Goal: Obtain resource: Download file/media

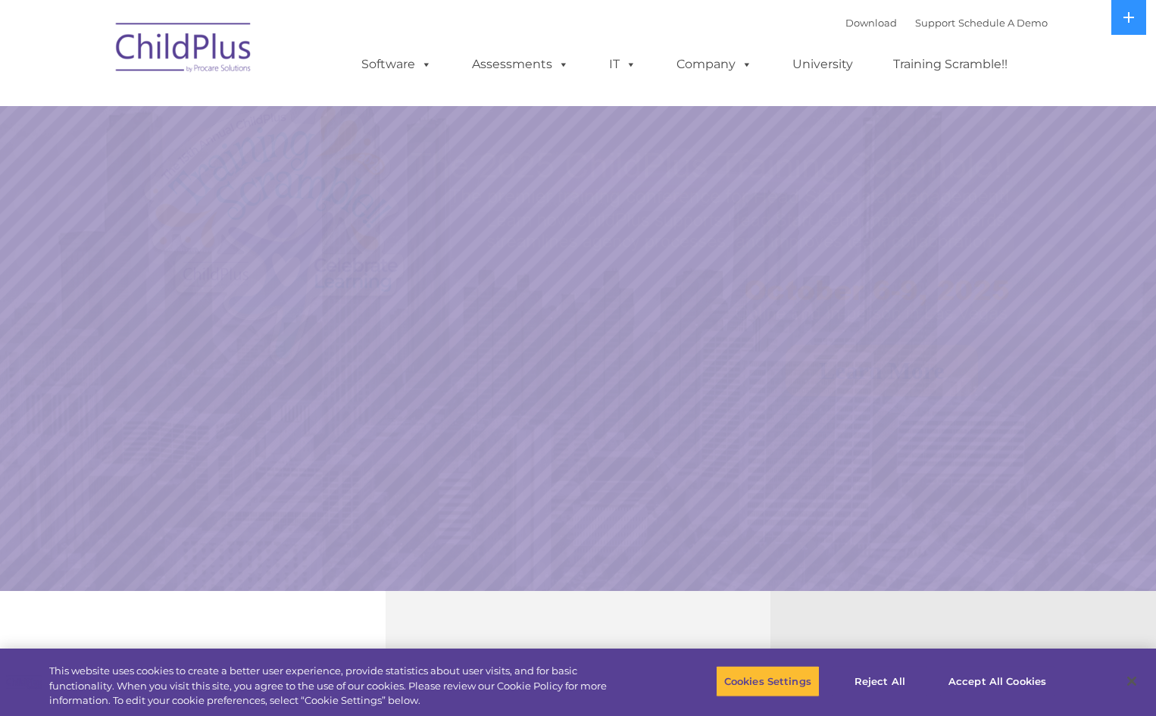
select select "MEDIUM"
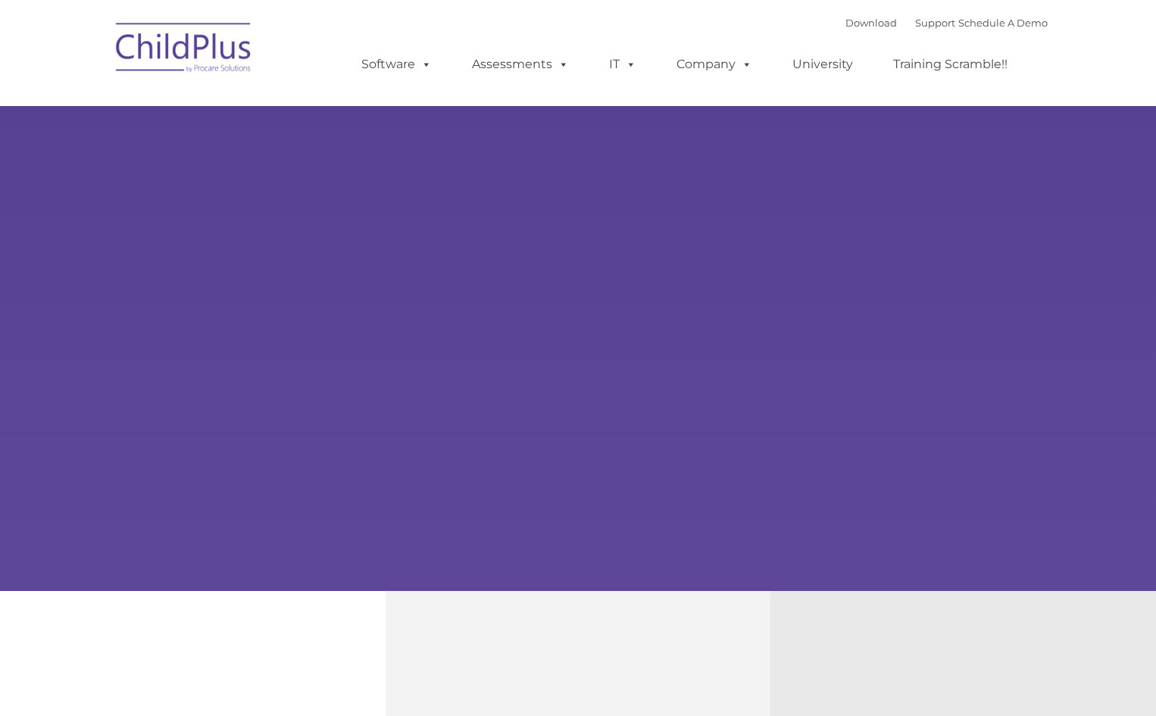
type input ""
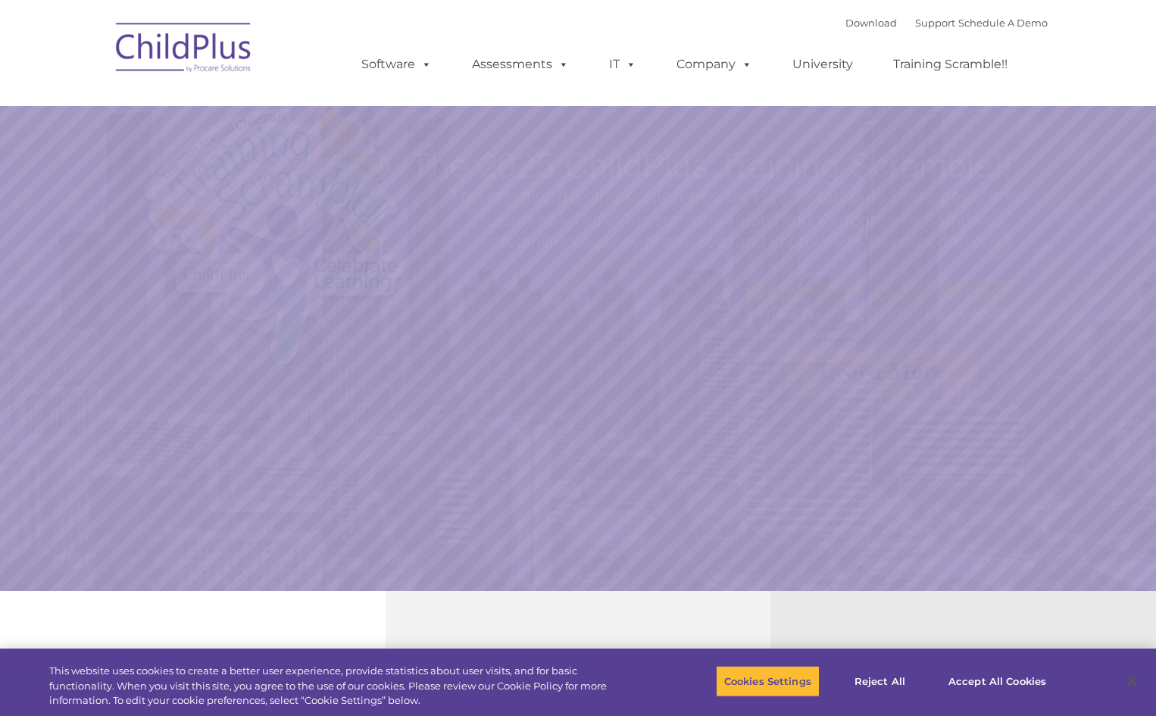
select select "MEDIUM"
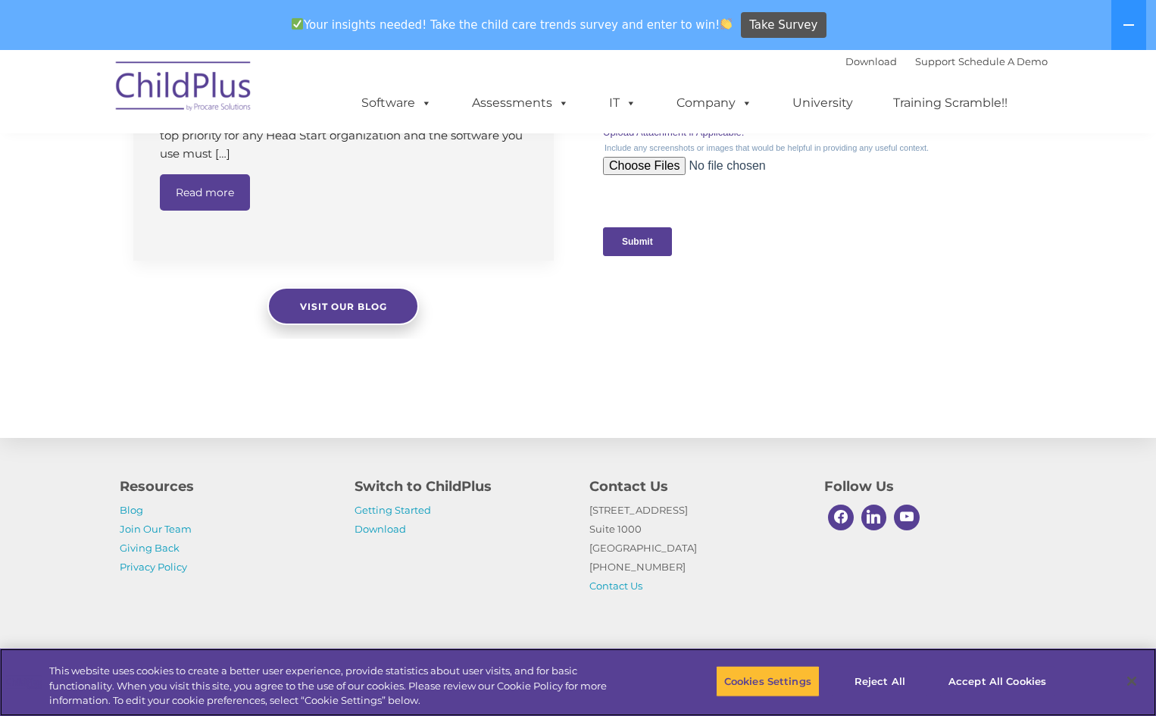
scroll to position [1580, 0]
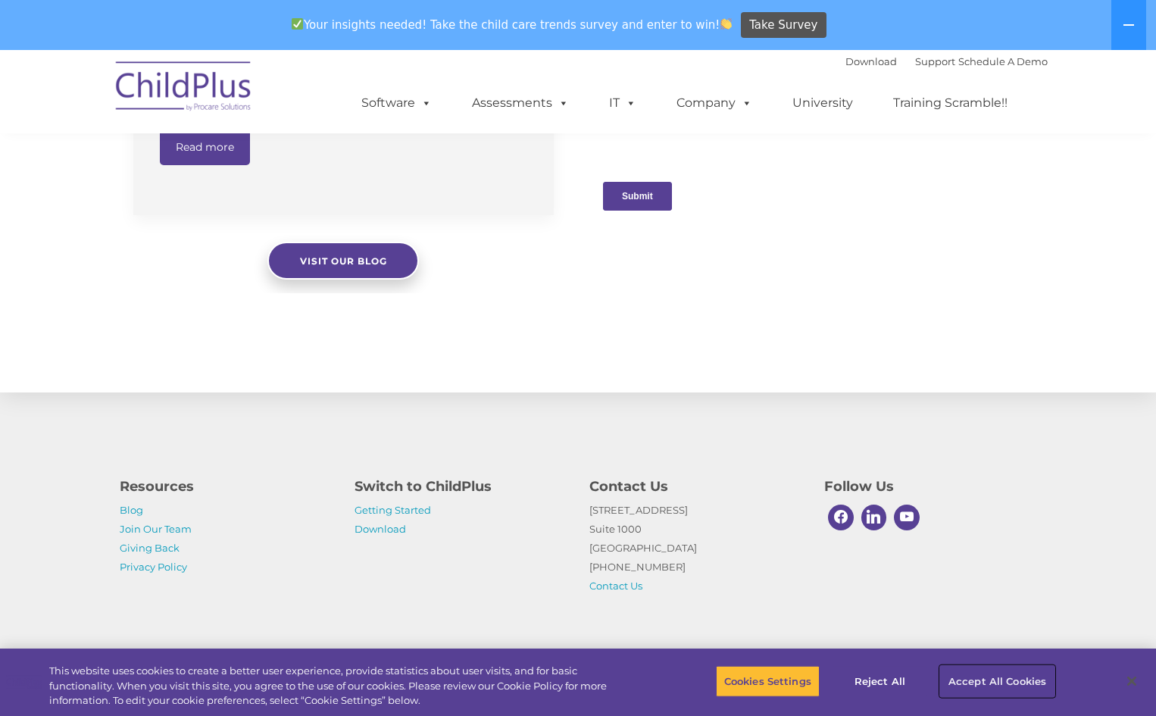
click at [1001, 678] on button "Accept All Cookies" at bounding box center [997, 681] width 114 height 32
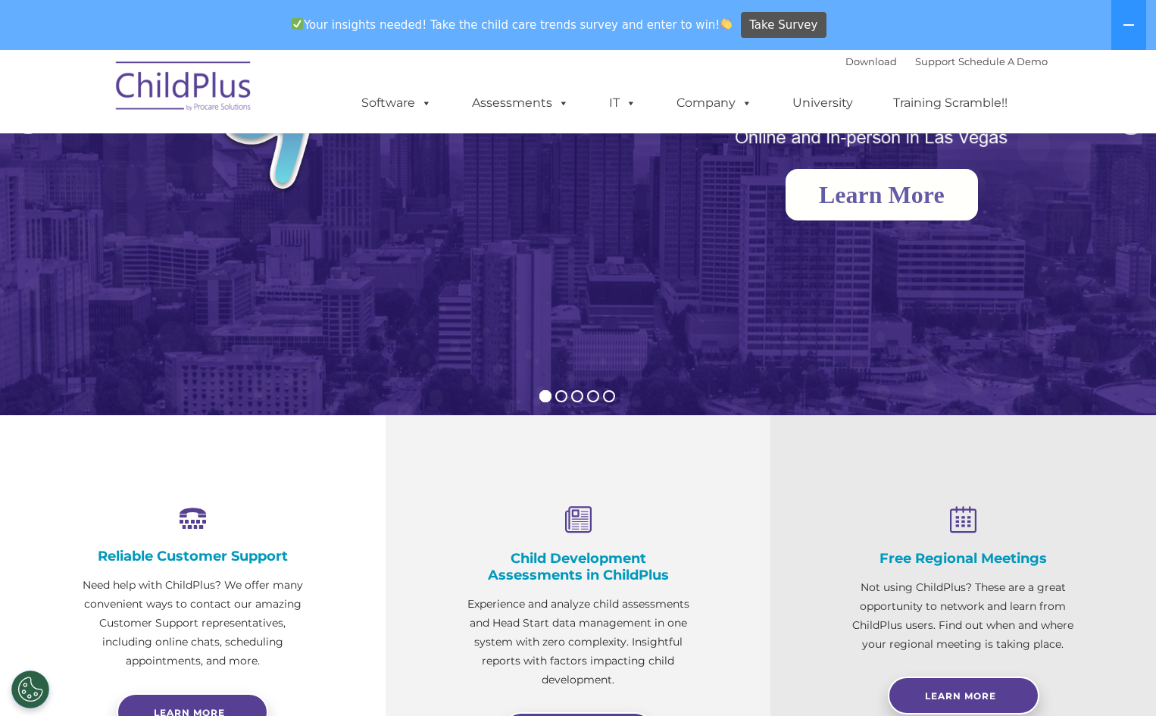
scroll to position [0, 0]
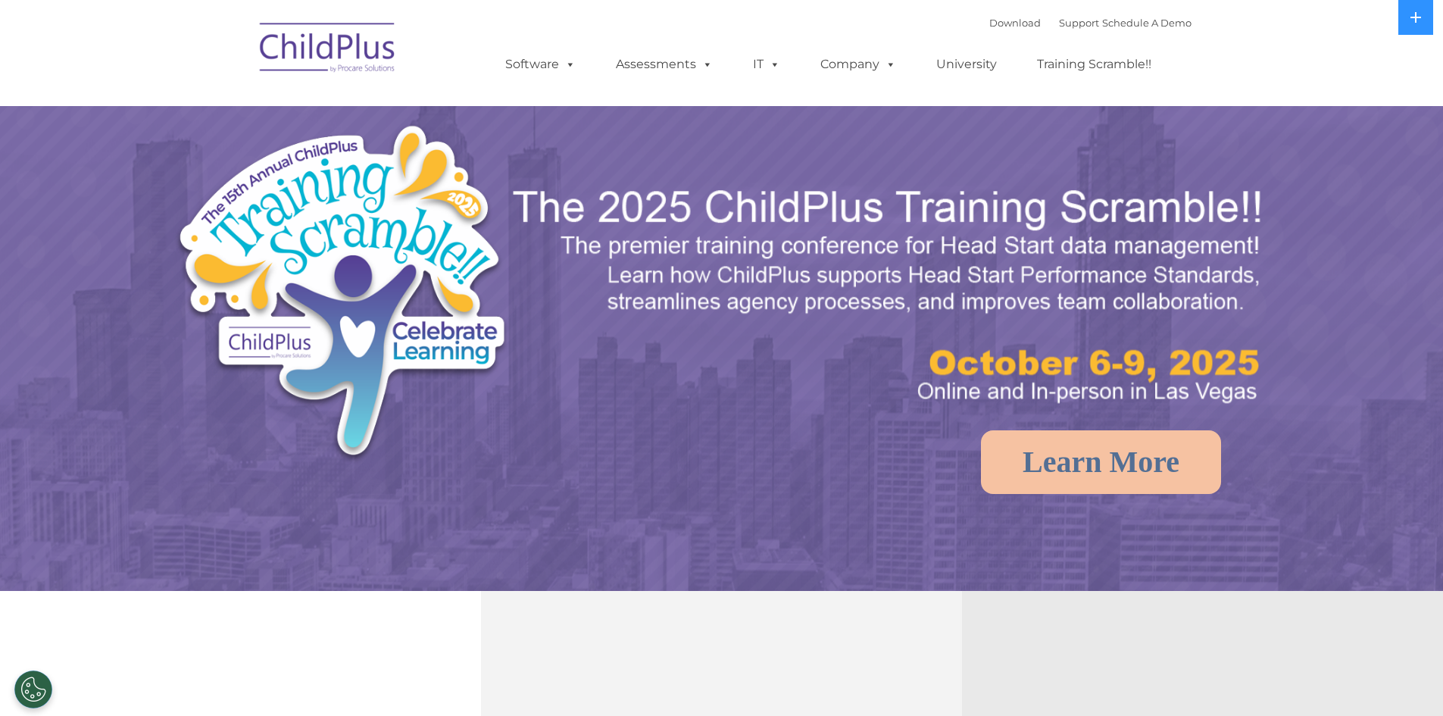
select select "MEDIUM"
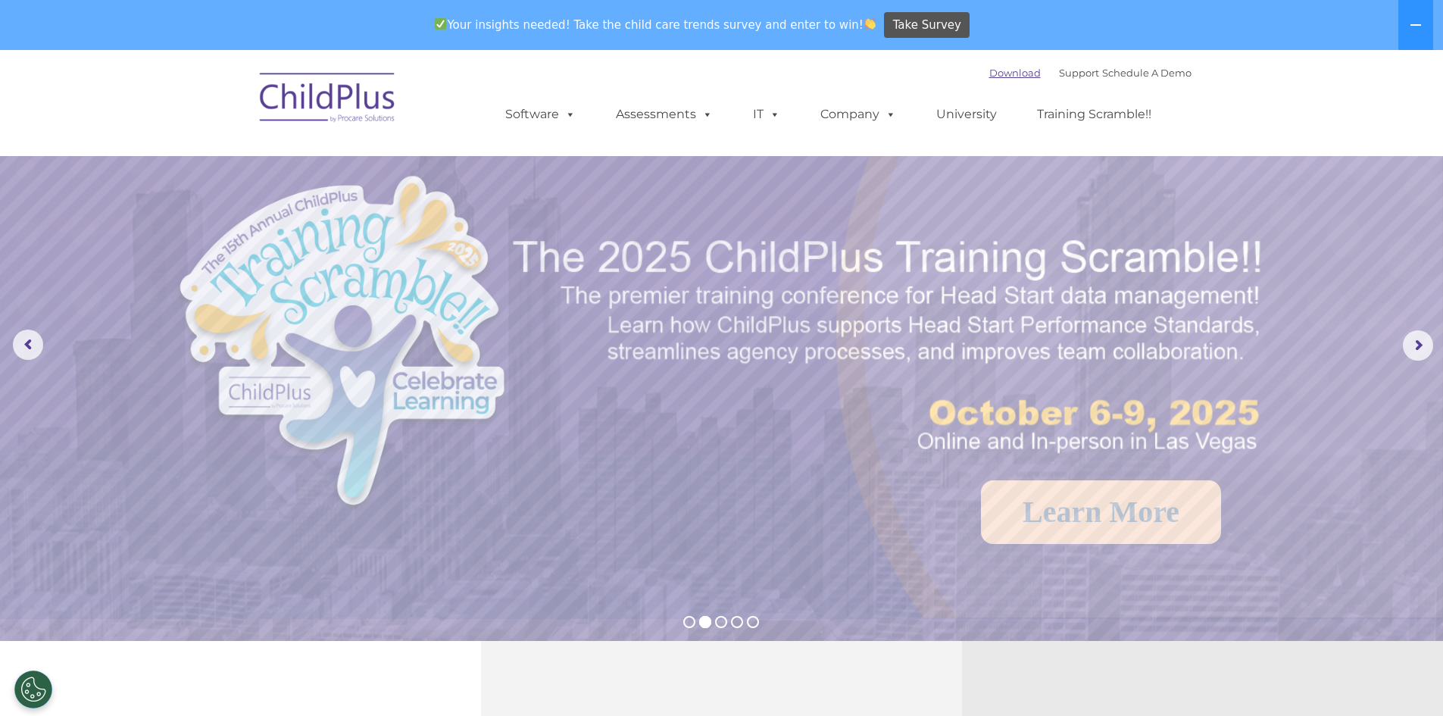
click at [993, 69] on link "Download" at bounding box center [1015, 73] width 52 height 12
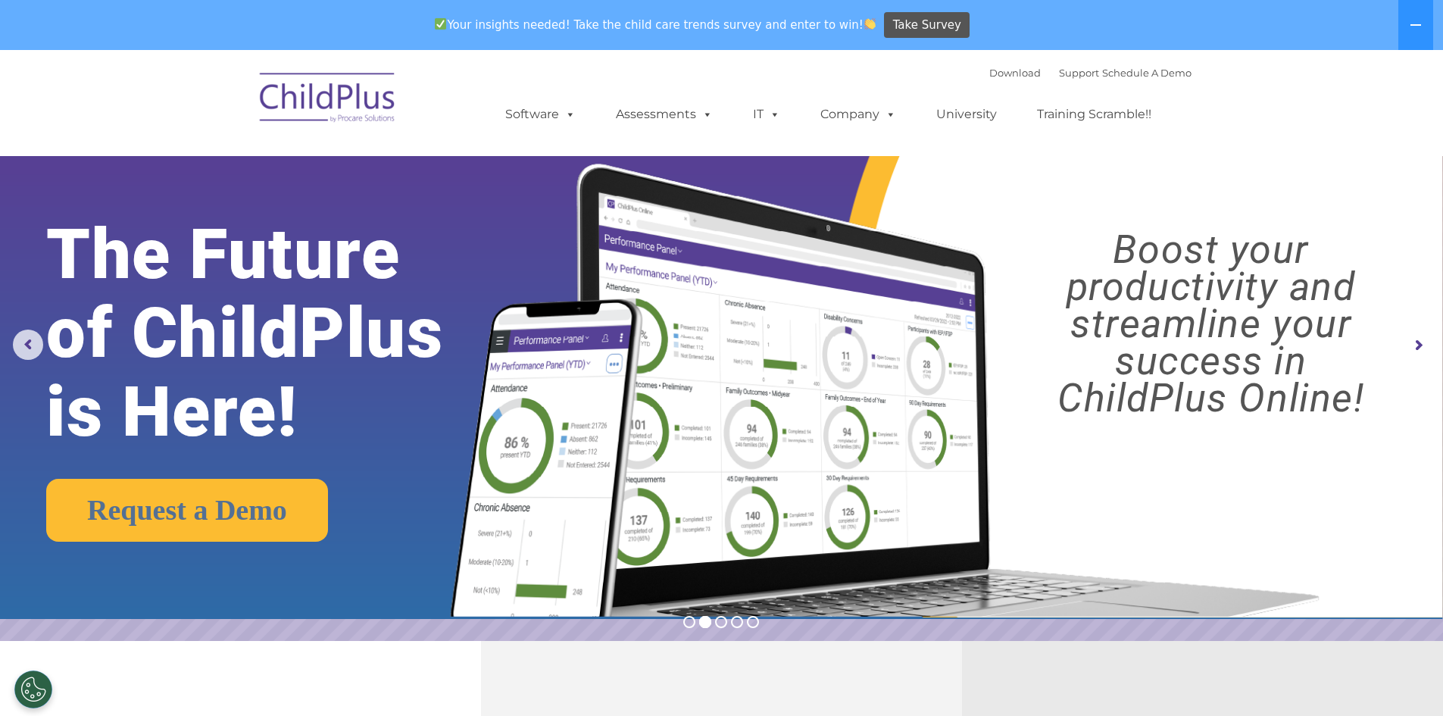
click at [411, 125] on div "Download Support | Schedule A Demo  MENU MENU Software ChildPlus: The original…" at bounding box center [721, 102] width 939 height 83
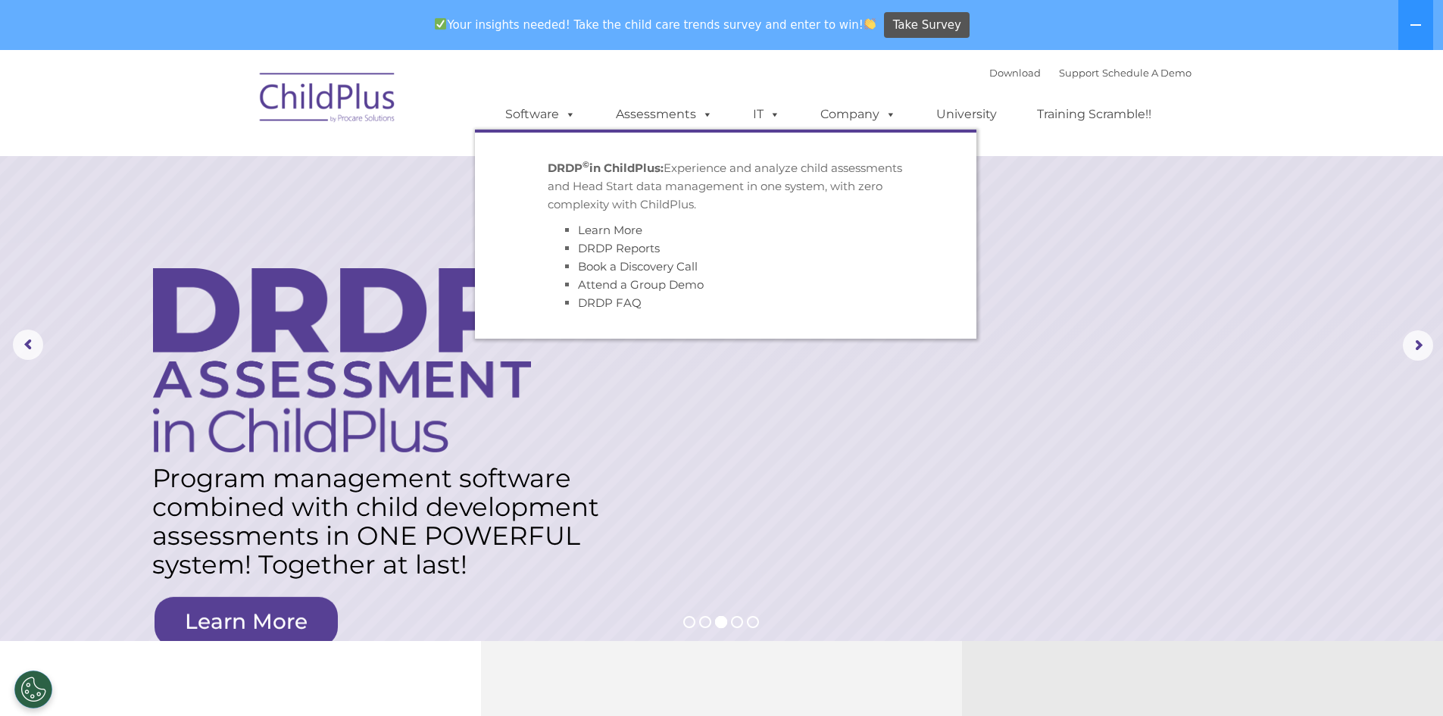
click at [621, 382] on rs-layer at bounding box center [721, 345] width 1443 height 591
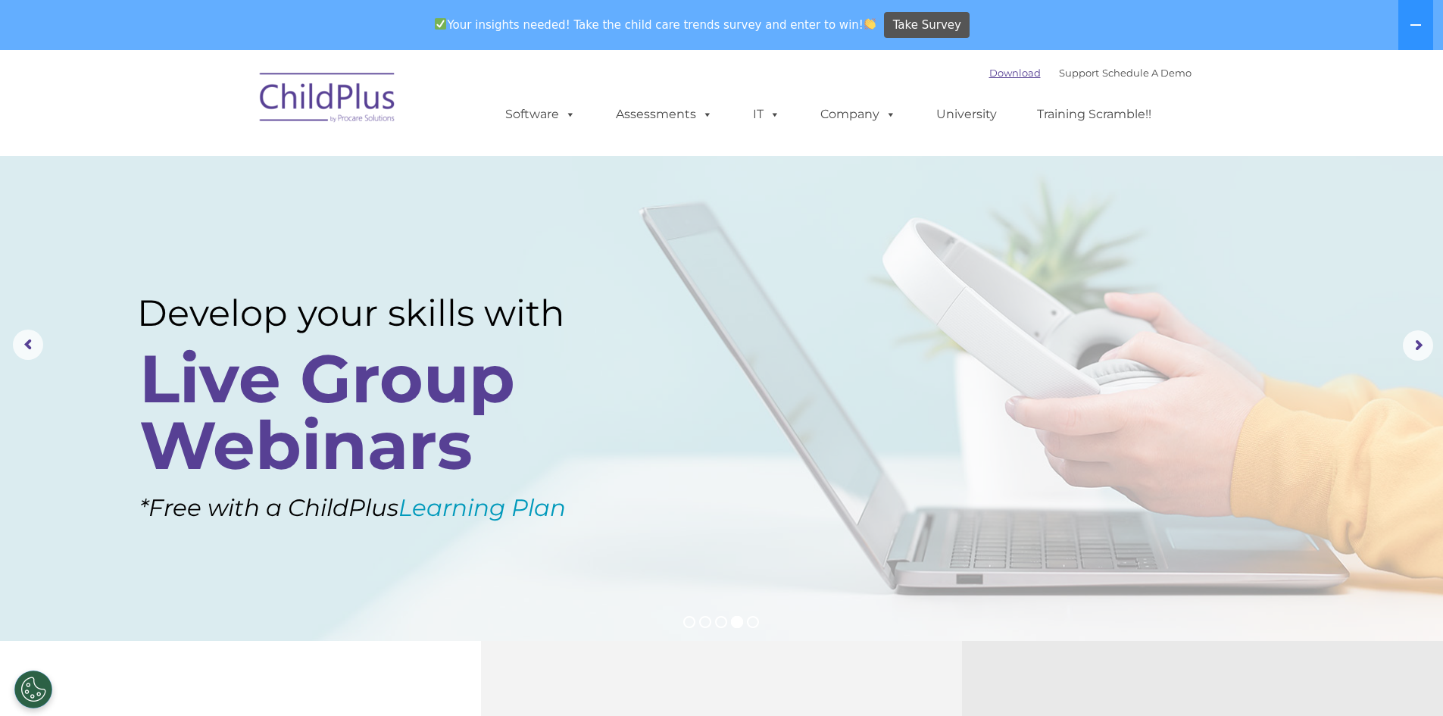
click at [998, 74] on link "Download" at bounding box center [1015, 73] width 52 height 12
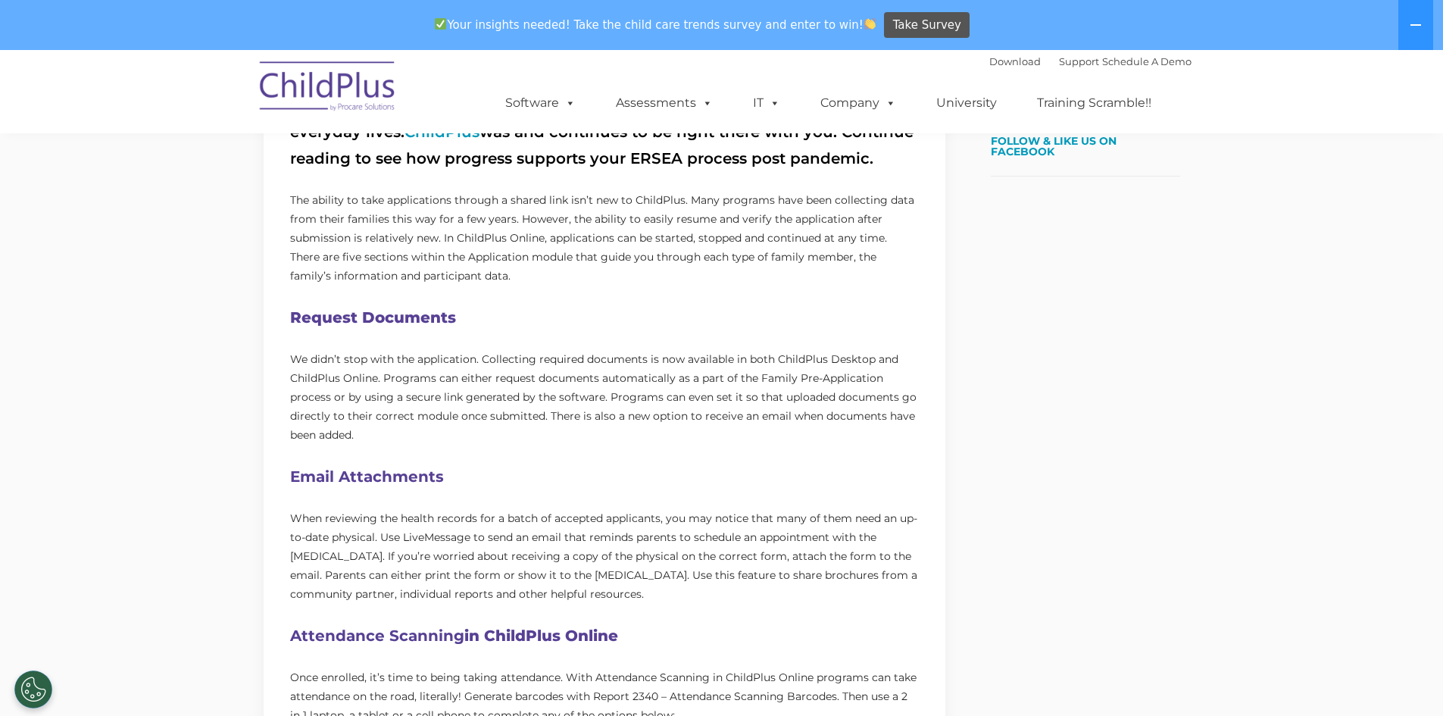
scroll to position [611, 0]
